Goal: Information Seeking & Learning: Learn about a topic

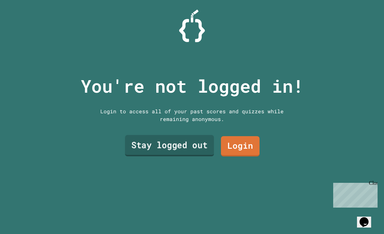
click at [147, 156] on link "Stay logged out" at bounding box center [169, 145] width 89 height 21
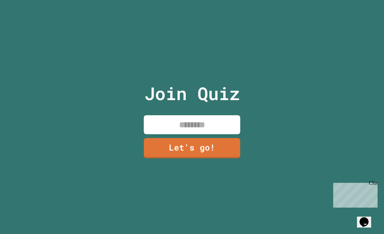
click at [185, 134] on input at bounding box center [192, 124] width 96 height 19
type input "******"
click at [169, 157] on link "Let's go!" at bounding box center [192, 148] width 96 height 20
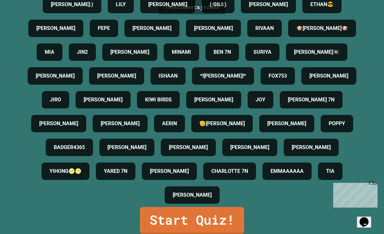
scroll to position [21, 0]
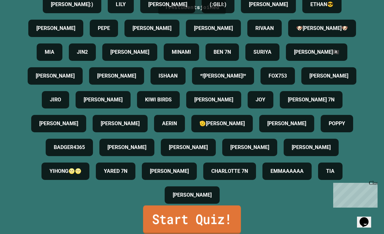
drag, startPoint x: 172, startPoint y: 209, endPoint x: 165, endPoint y: 210, distance: 7.6
click at [172, 209] on link "Start Quiz!" at bounding box center [192, 219] width 98 height 28
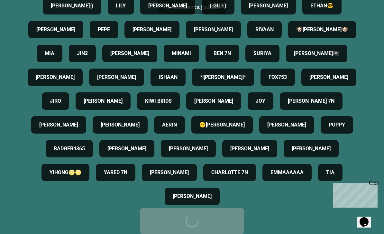
scroll to position [0, 0]
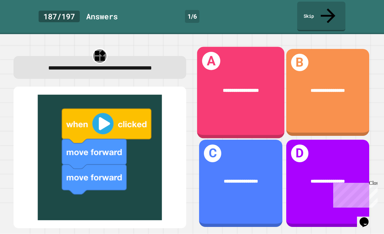
click at [241, 85] on div "**********" at bounding box center [240, 92] width 87 height 91
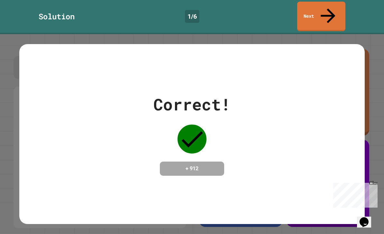
click at [369, 154] on div "Correct! + 912" at bounding box center [192, 134] width 384 height 200
click at [193, 165] on h4 "+ 912" at bounding box center [191, 169] width 51 height 8
click at [197, 135] on div "Correct! + 912" at bounding box center [191, 133] width 77 height 83
click at [332, 146] on div "Correct! + 912" at bounding box center [191, 133] width 345 height 83
click at [373, 185] on div "Close" at bounding box center [373, 184] width 8 height 8
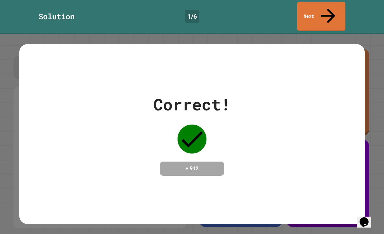
click at [351, 175] on div "Correct! + 912" at bounding box center [191, 134] width 345 height 180
click at [346, 181] on div "Correct! + 912" at bounding box center [191, 134] width 345 height 180
click at [120, 92] on div "Correct! + 912" at bounding box center [191, 133] width 345 height 83
click at [333, 10] on link "Next" at bounding box center [321, 17] width 48 height 30
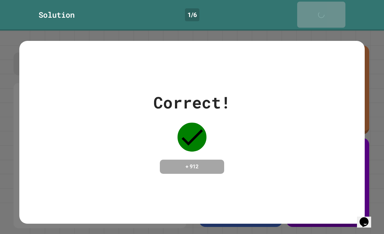
click at [329, 12] on icon at bounding box center [322, 18] width 13 height 13
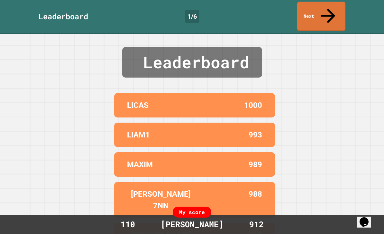
click at [328, 12] on link "Next" at bounding box center [321, 17] width 48 height 30
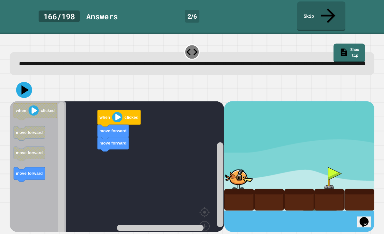
scroll to position [21, 0]
click at [251, 167] on div at bounding box center [239, 178] width 30 height 22
click at [117, 112] on image "Blockly Workspace" at bounding box center [117, 117] width 10 height 10
click at [107, 125] on icon "Blockly Workspace" at bounding box center [112, 132] width 31 height 14
click at [103, 141] on text "move forward" at bounding box center [112, 143] width 27 height 5
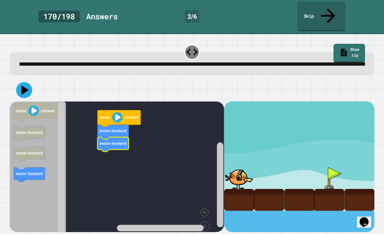
click at [101, 129] on text "move forward" at bounding box center [112, 131] width 27 height 5
click at [115, 112] on image "Blockly Workspace" at bounding box center [117, 117] width 10 height 10
click at [251, 167] on div at bounding box center [239, 178] width 30 height 22
click at [276, 189] on div at bounding box center [269, 200] width 30 height 22
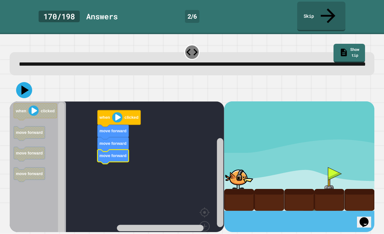
click at [118, 112] on image "Blockly Workspace" at bounding box center [117, 117] width 10 height 10
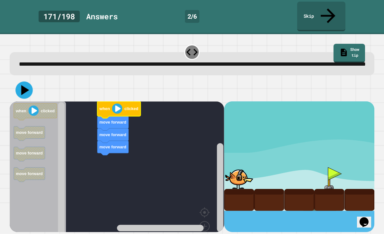
click at [26, 85] on icon at bounding box center [25, 90] width 8 height 10
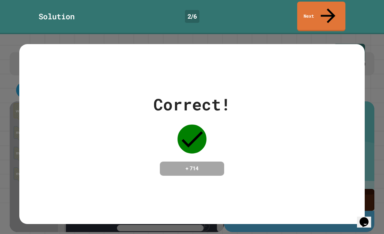
scroll to position [0, 0]
click at [333, 8] on link "Next" at bounding box center [321, 17] width 48 height 30
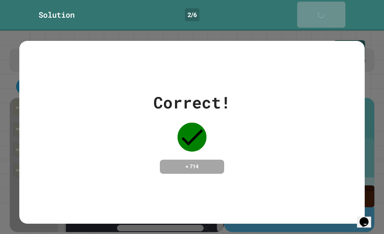
click at [333, 8] on link "Next" at bounding box center [321, 15] width 48 height 26
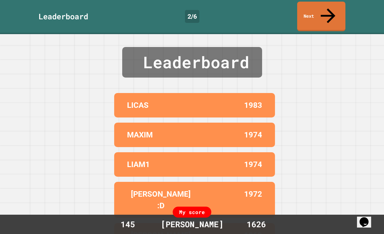
click at [329, 9] on icon at bounding box center [328, 16] width 22 height 22
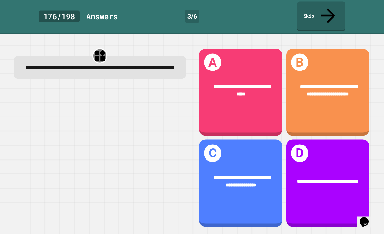
scroll to position [21, 0]
click at [345, 102] on div "**********" at bounding box center [327, 92] width 83 height 87
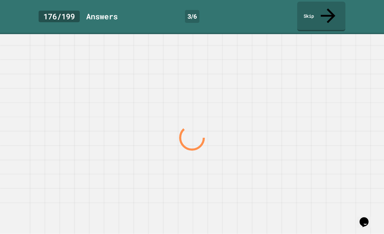
scroll to position [2, 0]
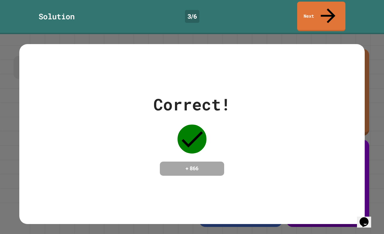
click at [320, 12] on link "Next" at bounding box center [321, 17] width 48 height 30
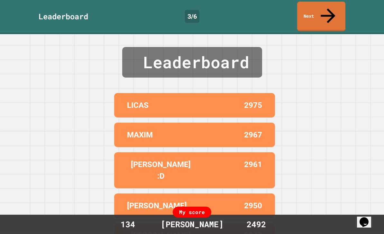
scroll to position [2, 0]
click at [324, 11] on link "Next" at bounding box center [321, 17] width 48 height 30
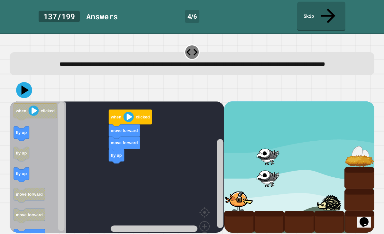
scroll to position [21, 0]
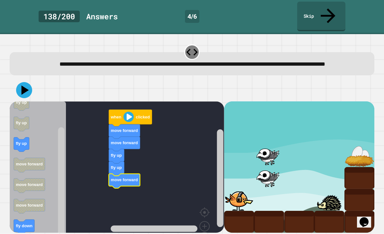
click at [22, 82] on icon at bounding box center [24, 90] width 16 height 16
click at [31, 82] on button at bounding box center [24, 90] width 16 height 16
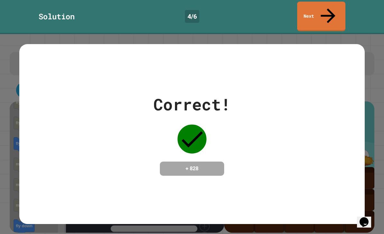
scroll to position [0, 0]
click at [338, 10] on link "Next" at bounding box center [321, 15] width 48 height 31
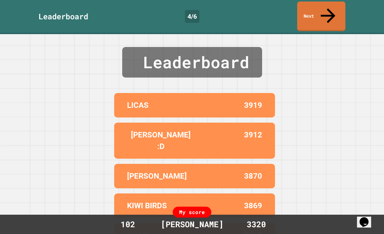
click at [329, 12] on link "Next" at bounding box center [321, 17] width 48 height 30
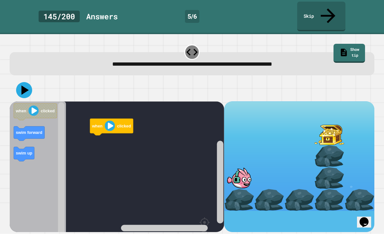
scroll to position [21, 0]
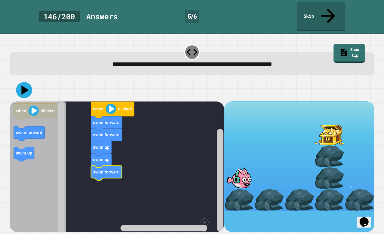
click at [23, 85] on icon at bounding box center [25, 89] width 7 height 9
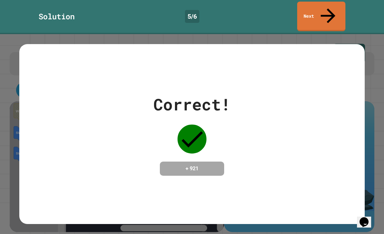
scroll to position [0, 0]
click at [328, 13] on link "Next" at bounding box center [320, 15] width 45 height 31
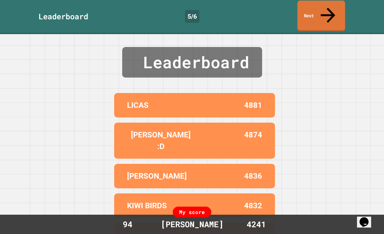
click at [316, 9] on link "Next" at bounding box center [321, 16] width 48 height 31
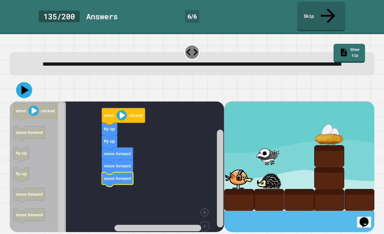
click at [24, 86] on icon at bounding box center [25, 89] width 7 height 9
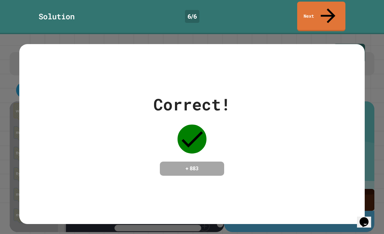
click at [315, 7] on link "Next" at bounding box center [321, 17] width 48 height 30
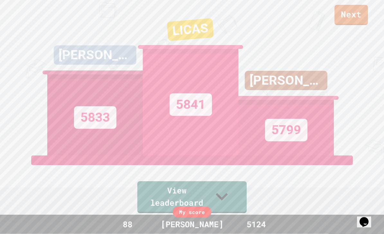
scroll to position [21, 0]
